Goal: Task Accomplishment & Management: Use online tool/utility

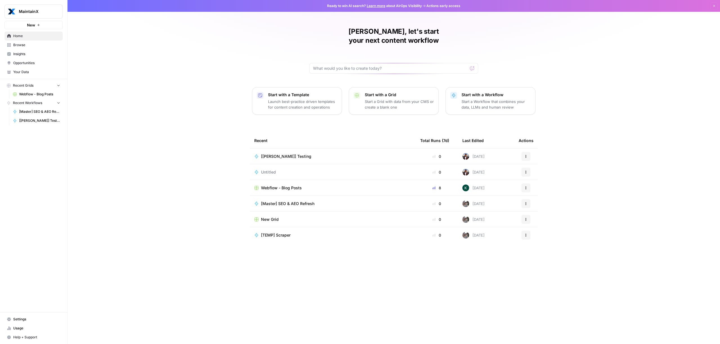
click at [288, 99] on p "Launch best-practice driven templates for content creation and operations" at bounding box center [302, 104] width 69 height 11
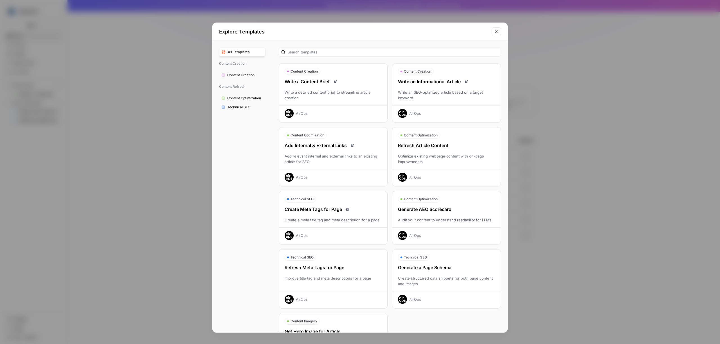
click at [236, 77] on span "Content Creation" at bounding box center [244, 75] width 35 height 5
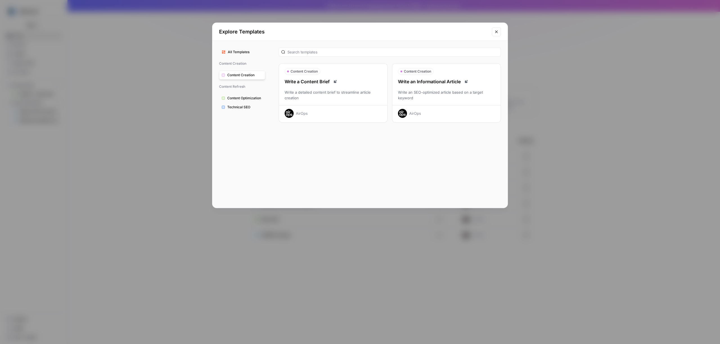
click at [461, 97] on div "Write an SEO-optimized article based on a target keyword" at bounding box center [447, 94] width 108 height 11
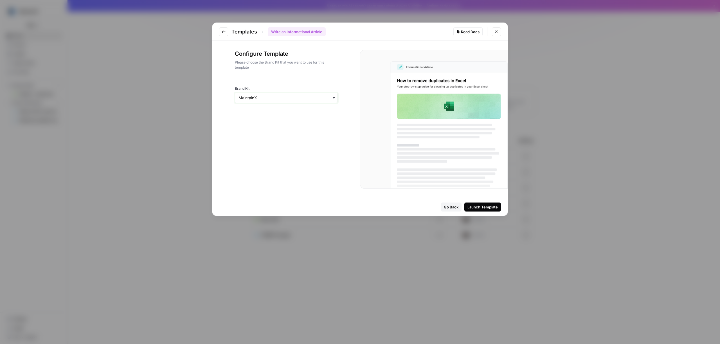
click at [280, 97] on input "Brand Kit" at bounding box center [286, 98] width 95 height 6
click at [280, 112] on div "MaintainX" at bounding box center [286, 113] width 102 height 11
click at [492, 209] on div "Launch Template" at bounding box center [483, 207] width 30 height 6
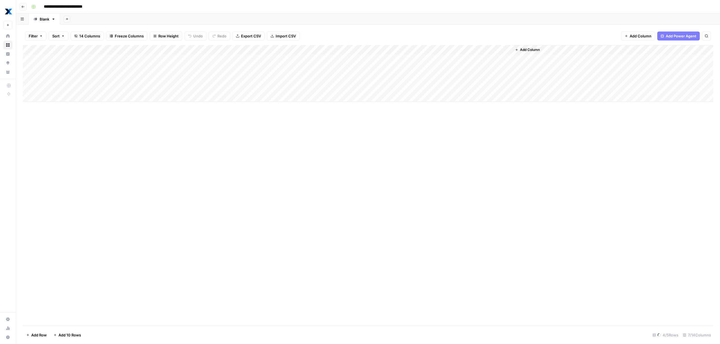
click at [111, 50] on div "Add Column" at bounding box center [368, 73] width 691 height 57
click at [110, 135] on div "Add Column" at bounding box center [368, 185] width 691 height 281
click at [325, 49] on div "Add Column" at bounding box center [368, 73] width 691 height 57
click at [315, 153] on div "Add Column" at bounding box center [368, 185] width 691 height 281
click at [106, 10] on div "**********" at bounding box center [372, 6] width 686 height 9
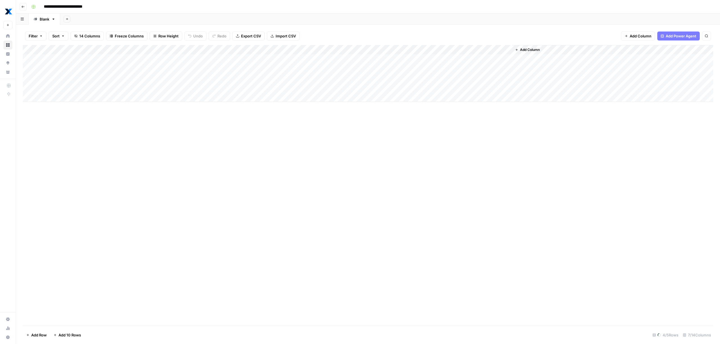
click at [70, 59] on div "Add Column" at bounding box center [368, 73] width 691 height 57
click at [62, 98] on div "Add Column" at bounding box center [368, 73] width 691 height 57
click at [66, 94] on div "Add Column" at bounding box center [368, 185] width 691 height 281
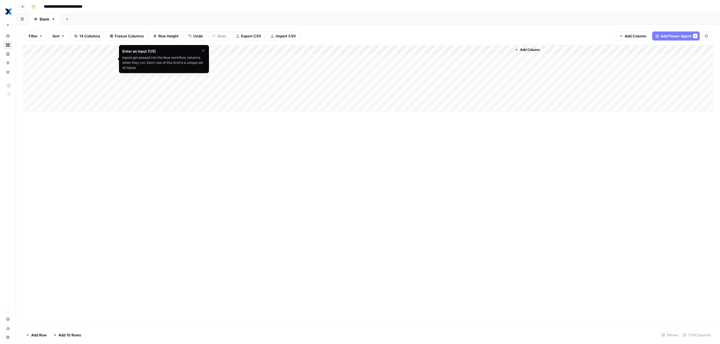
click at [135, 196] on div "Add Column" at bounding box center [368, 185] width 691 height 281
click at [449, 50] on div "Add Column" at bounding box center [368, 78] width 691 height 66
click at [336, 154] on div "Add Column" at bounding box center [368, 185] width 691 height 281
click at [307, 167] on div "Add Column" at bounding box center [368, 185] width 691 height 281
click at [450, 49] on div "Add Column" at bounding box center [368, 78] width 691 height 66
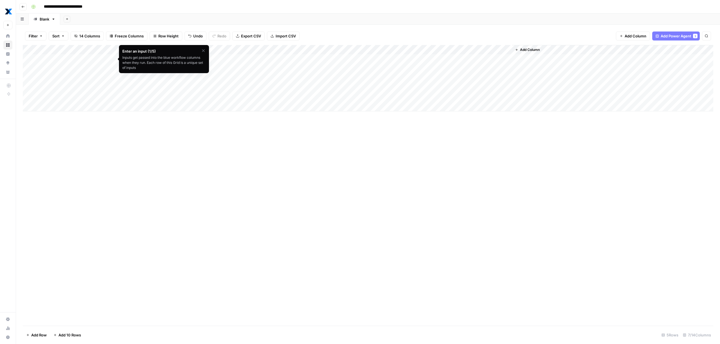
click at [450, 50] on div "Add Column" at bounding box center [368, 78] width 691 height 66
click at [205, 50] on icon "button" at bounding box center [203, 50] width 5 height 5
click at [173, 64] on span "Skip Tutorial" at bounding box center [172, 63] width 18 height 5
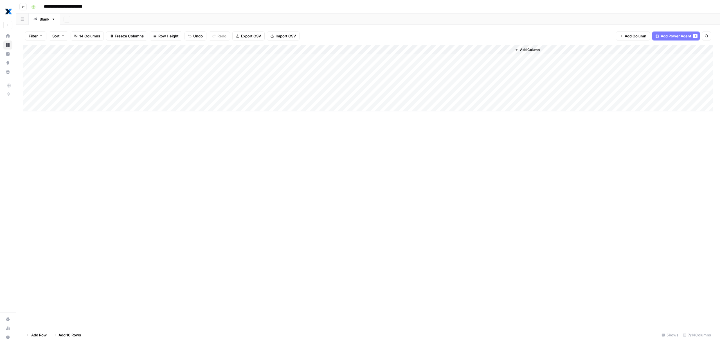
click at [448, 51] on div "Add Column" at bounding box center [368, 78] width 691 height 66
click at [400, 140] on span "Remove Column" at bounding box center [417, 141] width 49 height 6
click at [344, 65] on span "Delete" at bounding box center [340, 64] width 12 height 6
click at [360, 174] on div "Add Column" at bounding box center [368, 185] width 691 height 281
click at [67, 59] on div "Add Column" at bounding box center [368, 78] width 691 height 66
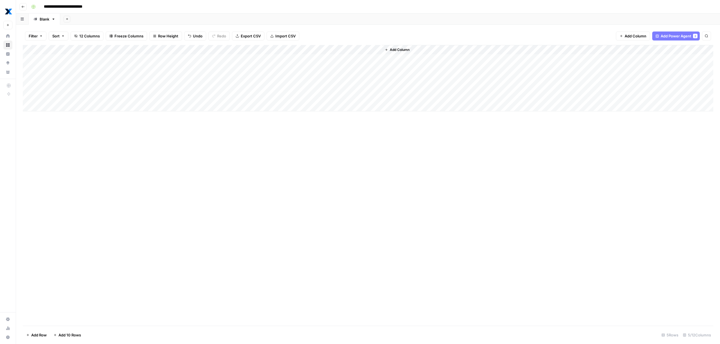
click at [120, 147] on div "Add Column" at bounding box center [368, 185] width 691 height 281
click at [190, 51] on div "Add Column" at bounding box center [368, 78] width 691 height 66
click at [142, 96] on span "Configure Inputs" at bounding box center [151, 97] width 49 height 6
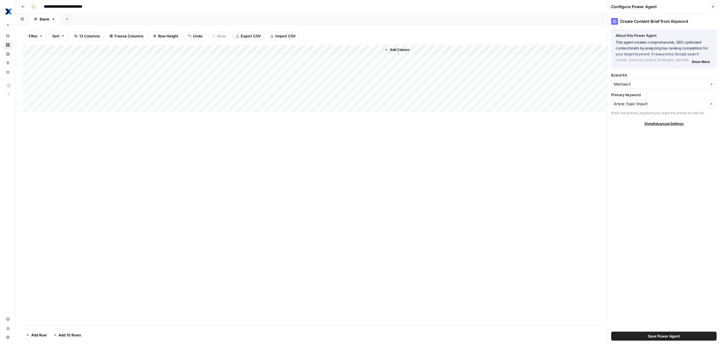
click at [713, 6] on icon "button" at bounding box center [714, 7] width 2 height 2
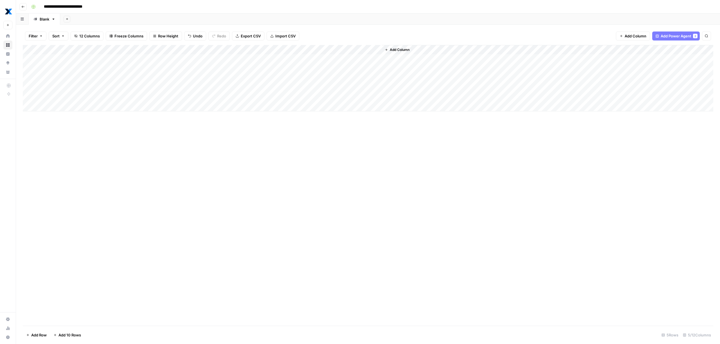
click at [190, 50] on div "Add Column" at bounding box center [368, 78] width 691 height 66
drag, startPoint x: 53, startPoint y: 108, endPoint x: 51, endPoint y: 90, distance: 18.4
click at [53, 109] on div "Add Column" at bounding box center [368, 78] width 691 height 66
click at [64, 59] on div "Add Column" at bounding box center [368, 83] width 691 height 76
click at [84, 61] on div "Add Column" at bounding box center [368, 83] width 691 height 76
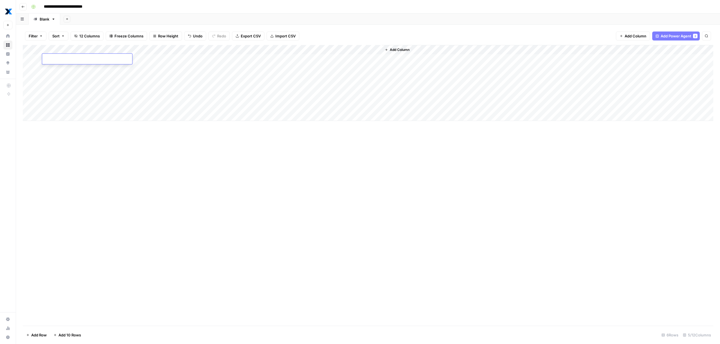
type textarea "**********"
click at [84, 149] on div "Add Column" at bounding box center [368, 185] width 691 height 281
click at [66, 162] on div "Add Column" at bounding box center [368, 185] width 691 height 281
click at [72, 61] on div "Add Column" at bounding box center [368, 83] width 691 height 76
click at [89, 203] on div "Add Column" at bounding box center [368, 185] width 691 height 281
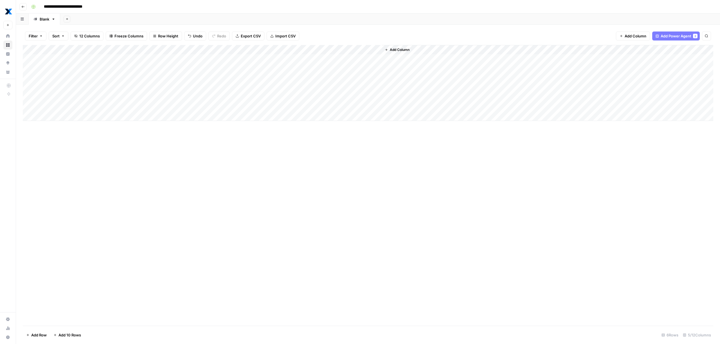
click at [77, 62] on div "Add Column" at bounding box center [368, 83] width 691 height 76
click at [141, 57] on div "Add Column" at bounding box center [368, 83] width 691 height 76
click at [189, 59] on div "Add Column" at bounding box center [368, 83] width 691 height 76
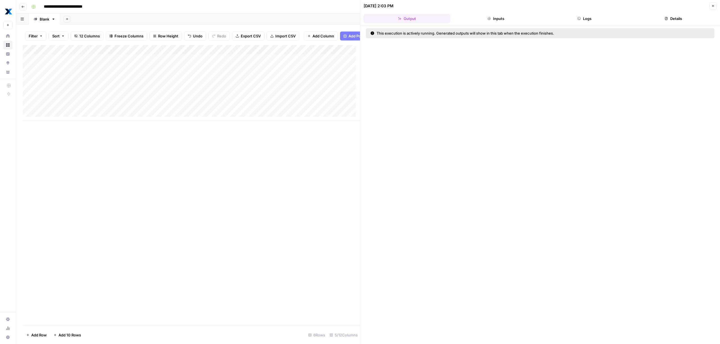
click at [591, 18] on button "Logs" at bounding box center [585, 18] width 87 height 9
click at [412, 21] on button "Output" at bounding box center [407, 18] width 87 height 9
click at [717, 8] on button "Close" at bounding box center [713, 5] width 7 height 7
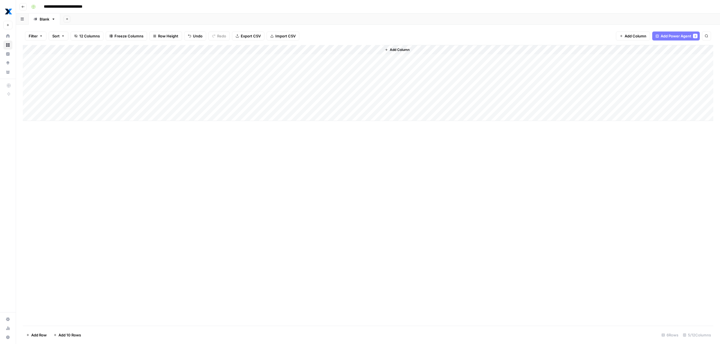
click at [189, 50] on div "Add Column" at bounding box center [368, 83] width 691 height 76
click at [145, 104] on span "Fork Power Agent" at bounding box center [151, 105] width 49 height 6
click at [317, 77] on span "Got it" at bounding box center [315, 75] width 10 height 6
click at [188, 48] on div "Add Column" at bounding box center [368, 83] width 691 height 76
click at [317, 187] on div "Add Column" at bounding box center [368, 185] width 691 height 281
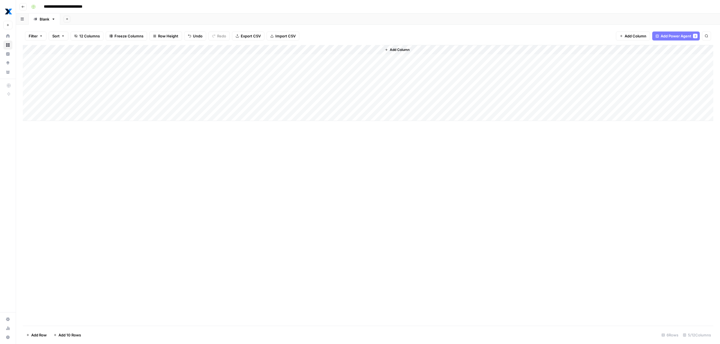
click at [135, 61] on div "Add Column" at bounding box center [368, 83] width 691 height 76
click at [195, 58] on div "Add Column" at bounding box center [368, 83] width 691 height 76
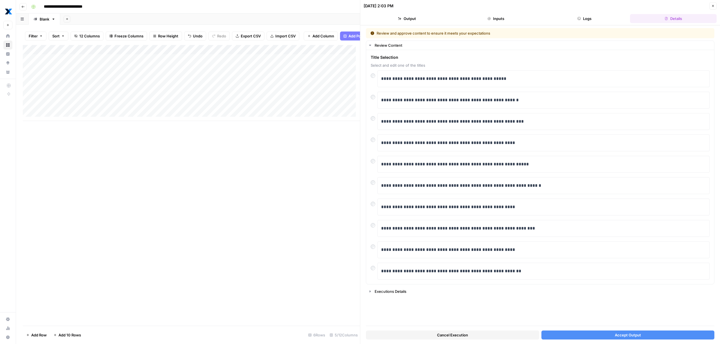
click at [597, 335] on button "Accept Output" at bounding box center [628, 335] width 173 height 9
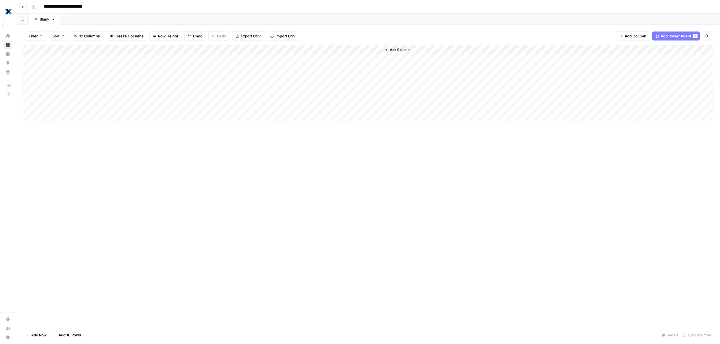
click at [294, 60] on div "Add Column" at bounding box center [368, 83] width 691 height 76
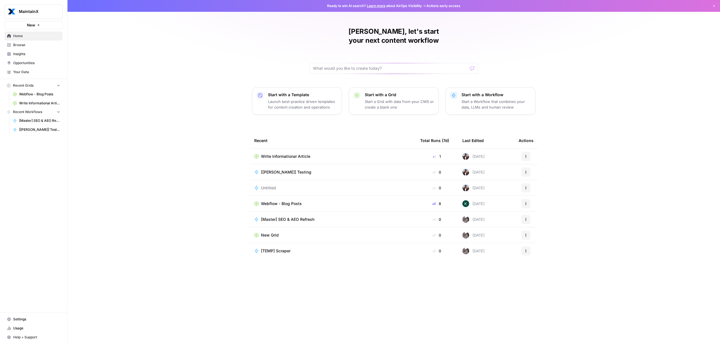
click at [497, 99] on p "Start a Workflow that combines your data, LLMs and human review" at bounding box center [496, 104] width 69 height 11
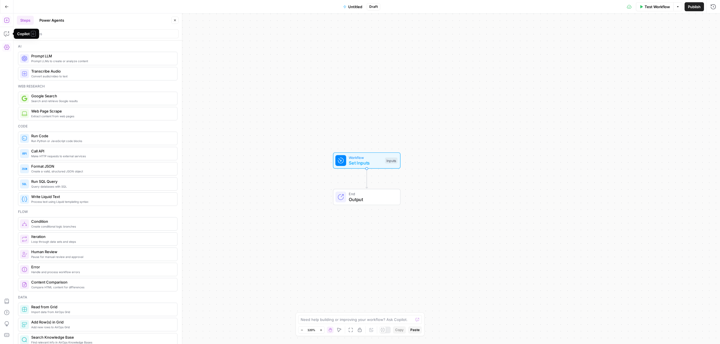
click at [6, 50] on icon "button" at bounding box center [7, 47] width 6 height 5
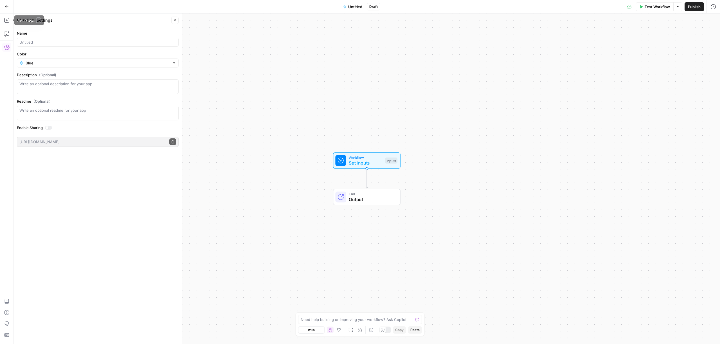
click at [9, 7] on button "Go Back" at bounding box center [7, 7] width 10 height 10
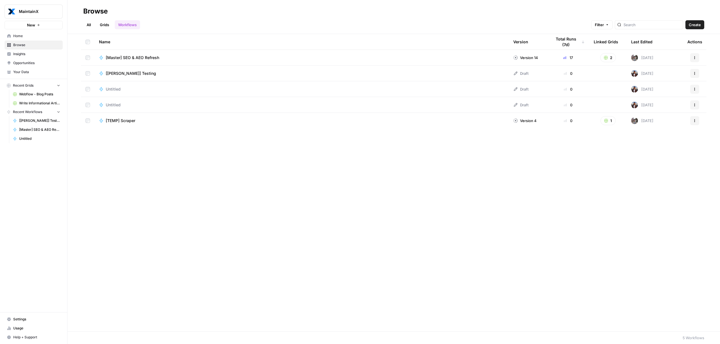
click at [23, 39] on link "Home" at bounding box center [34, 36] width 58 height 9
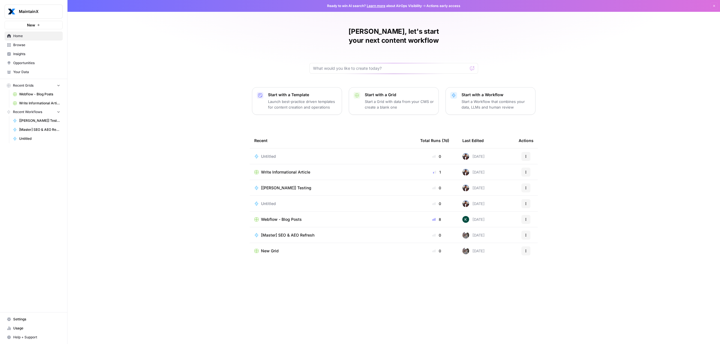
click at [284, 99] on p "Launch best-practice driven templates for content creation and operations" at bounding box center [302, 104] width 69 height 11
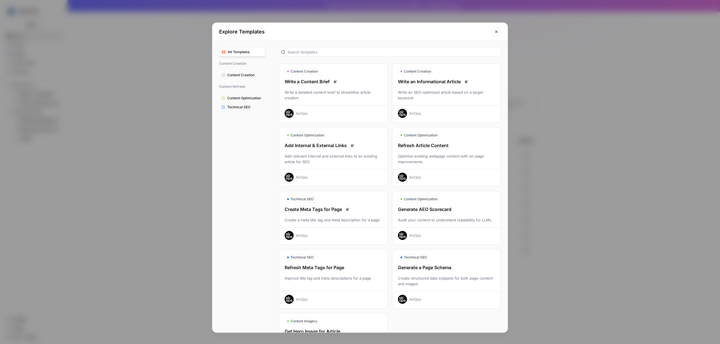
click at [426, 89] on div "Write an Informational Article Write an SEO-optimized article based on a target…" at bounding box center [447, 98] width 108 height 40
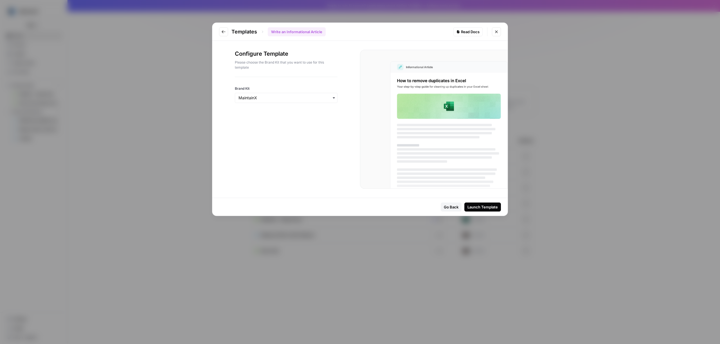
click at [479, 205] on div "Launch Template" at bounding box center [483, 207] width 30 height 6
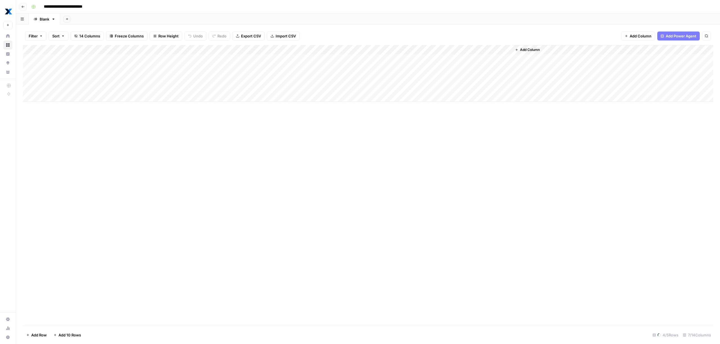
click at [58, 7] on input "**********" at bounding box center [68, 6] width 55 height 9
click at [33, 6] on rect "button" at bounding box center [33, 6] width 3 height 3
click at [45, 82] on span "Red" at bounding box center [60, 83] width 41 height 6
click at [21, 4] on button "Go back" at bounding box center [22, 6] width 7 height 7
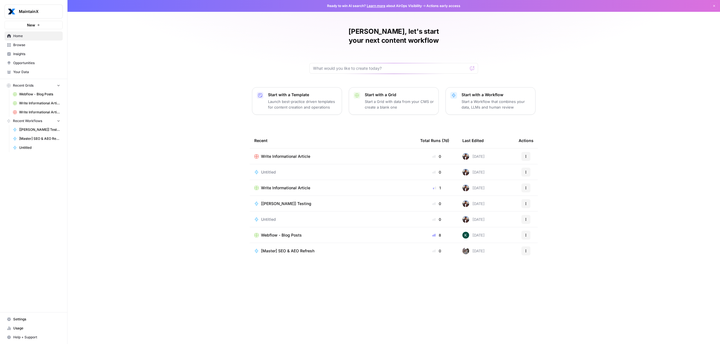
click at [524, 152] on button "Actions" at bounding box center [526, 156] width 9 height 9
click at [541, 175] on span "Delete" at bounding box center [555, 174] width 45 height 6
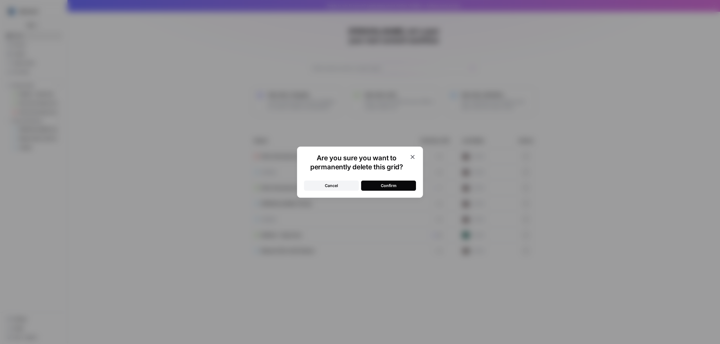
click at [394, 189] on button "Confirm" at bounding box center [388, 186] width 55 height 10
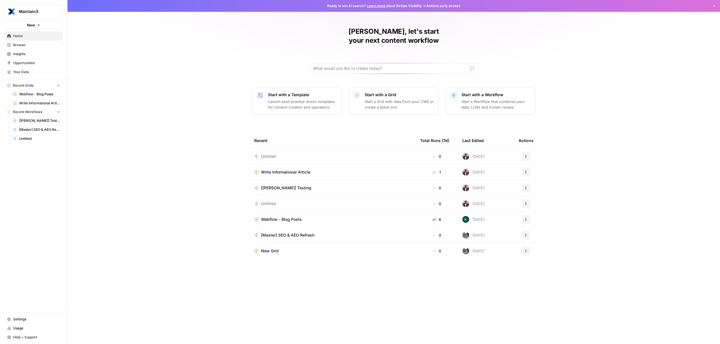
click at [266, 154] on span "Untitled" at bounding box center [268, 157] width 15 height 6
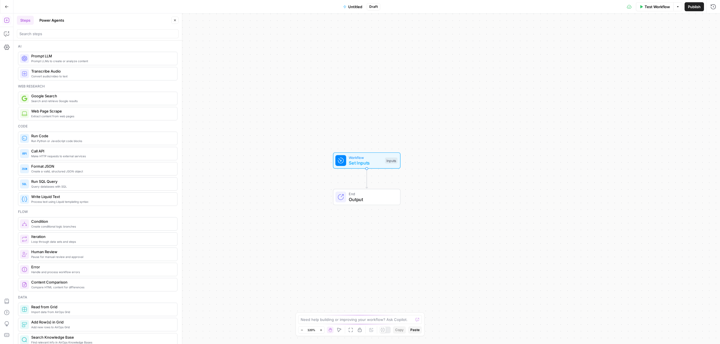
click at [53, 22] on button "Power Agents" at bounding box center [52, 20] width 32 height 9
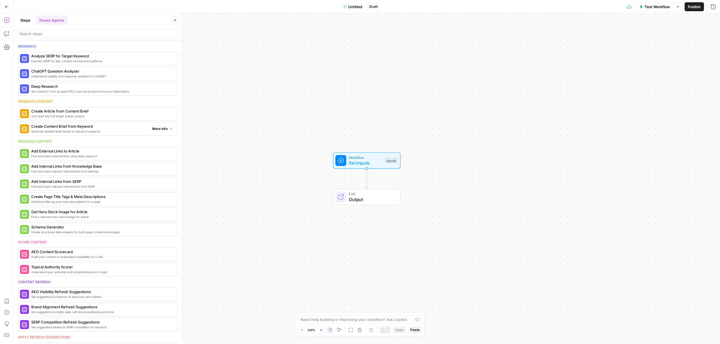
click at [157, 131] on span "More Info" at bounding box center [159, 128] width 15 height 5
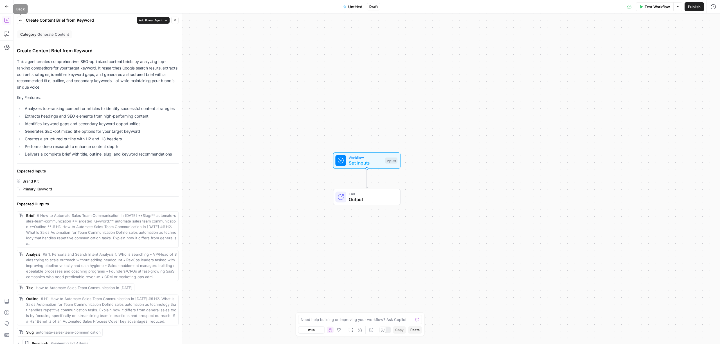
click at [21, 22] on button "Back" at bounding box center [20, 20] width 7 height 7
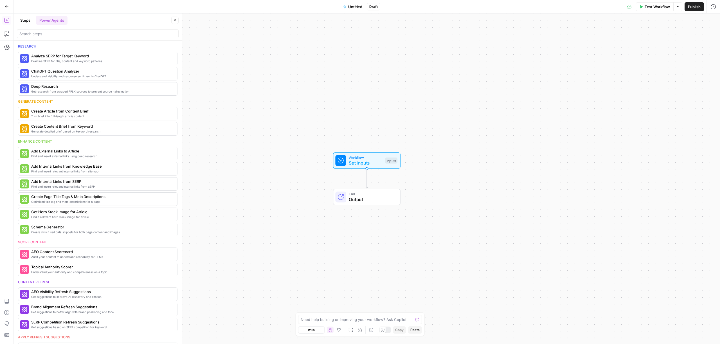
click at [24, 21] on button "Steps" at bounding box center [25, 20] width 17 height 9
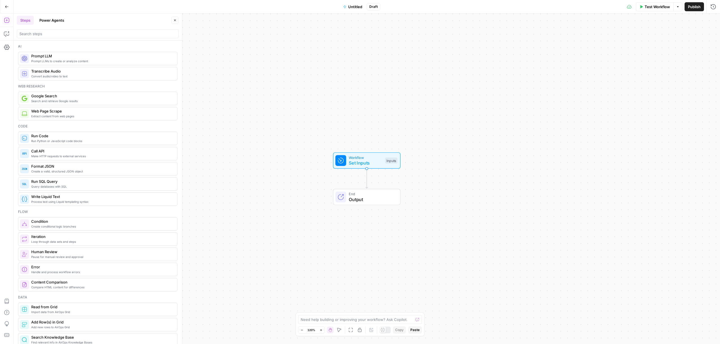
click at [49, 98] on span "Google Search" at bounding box center [102, 96] width 142 height 6
click at [528, 71] on div at bounding box center [608, 54] width 218 height 33
click at [714, 43] on button "Variables Menu" at bounding box center [711, 43] width 5 height 5
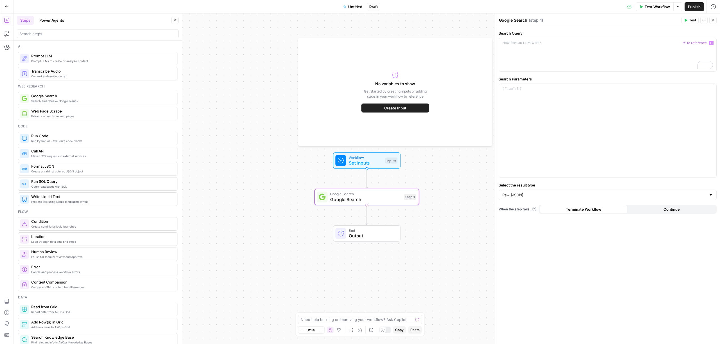
click at [394, 106] on span "Create Input" at bounding box center [395, 108] width 22 height 6
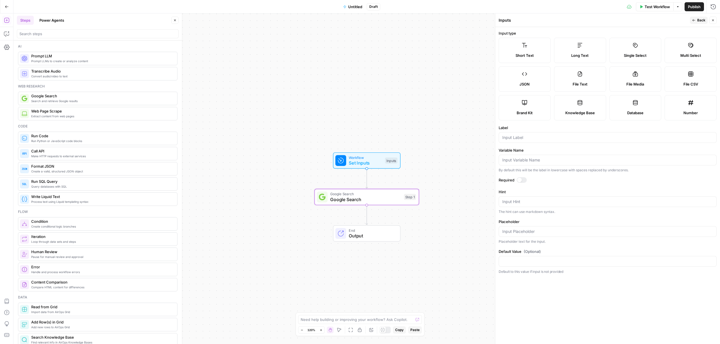
click at [521, 53] on span "Short Text" at bounding box center [525, 56] width 18 height 6
click at [514, 139] on input "Label" at bounding box center [608, 138] width 211 height 6
type input "Input Keyword"
click at [523, 182] on div at bounding box center [522, 180] width 10 height 6
click at [484, 183] on div "Workflow Set Inputs Inputs Google Search Google Search Step 1 End Output" at bounding box center [367, 179] width 707 height 331
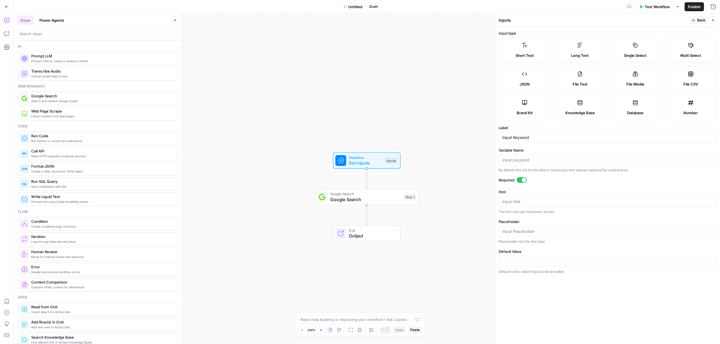
click at [374, 204] on div "Google Search Google Search Step 1 Copy step Delete step Add Note Test" at bounding box center [367, 197] width 105 height 16
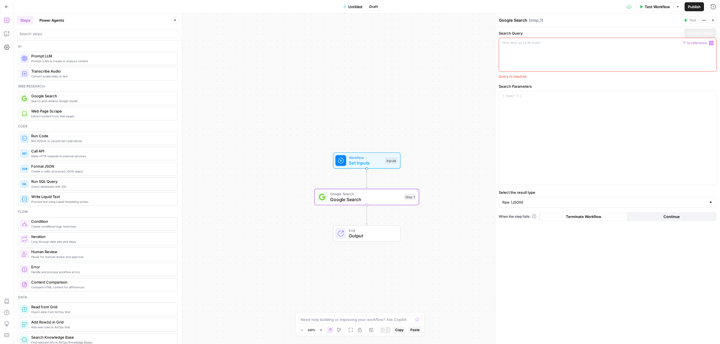
click at [711, 42] on icon "button" at bounding box center [711, 43] width 3 height 3
click at [703, 46] on p "To enrich screen reader interactions, please activate Accessibility in Grammarl…" at bounding box center [608, 43] width 211 height 6
click at [4, 32] on icon "button" at bounding box center [7, 34] width 6 height 6
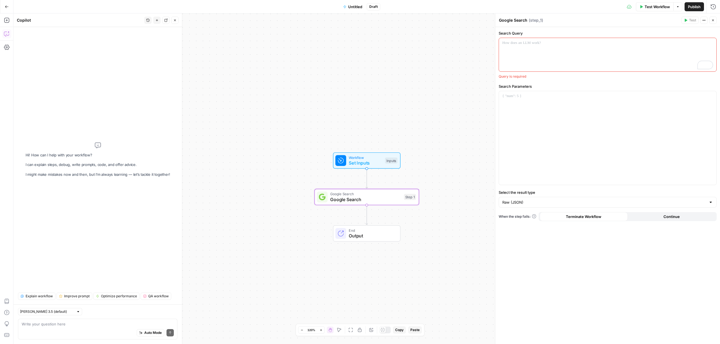
click at [43, 326] on textarea at bounding box center [98, 324] width 152 height 6
type textarea "Help me do a google search in the US Market for the keyword of the top 10 resul…"
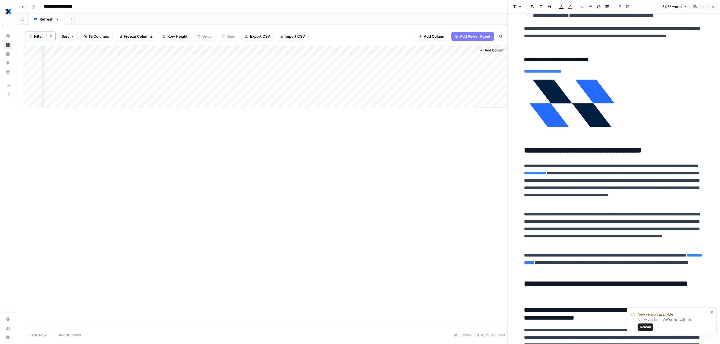
scroll to position [3535, 0]
